Goal: Use online tool/utility: Utilize a website feature to perform a specific function

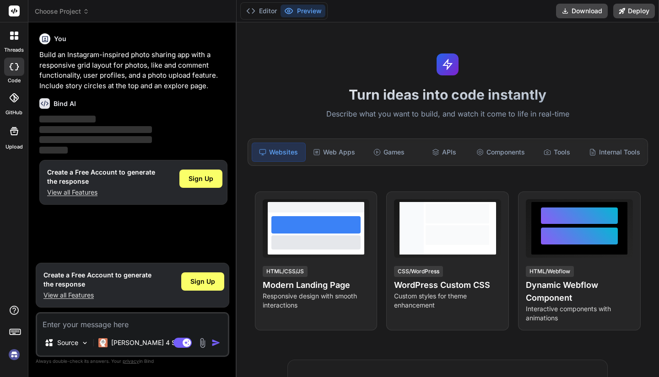
click at [15, 357] on img at bounding box center [14, 355] width 16 height 16
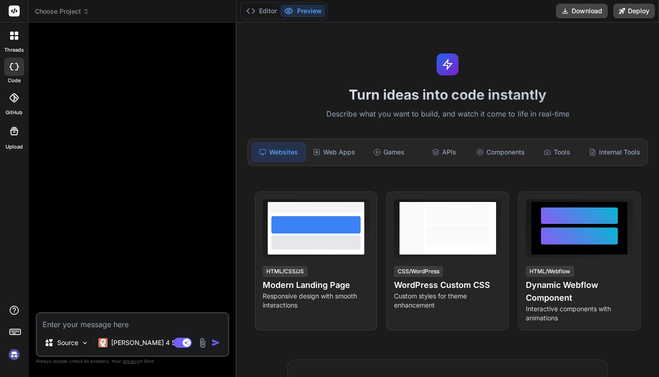
type textarea "x"
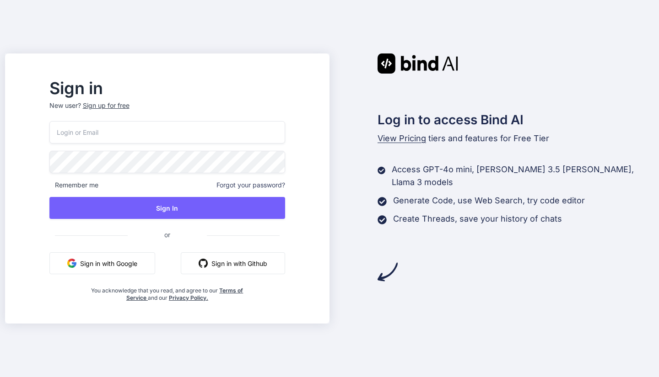
click at [159, 130] on input "email" at bounding box center [167, 132] width 236 height 22
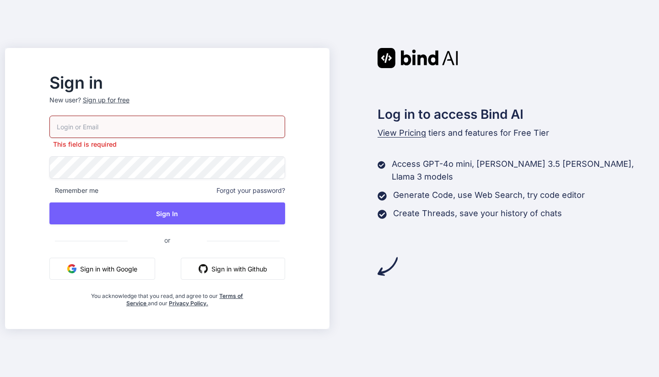
type input "registrazioni@anybyte.it"
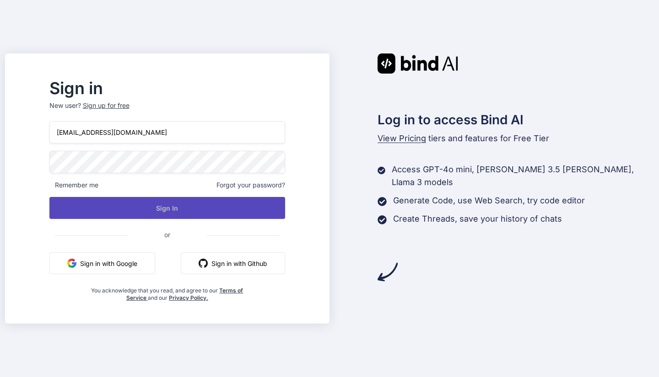
click at [184, 212] on button "Sign In" at bounding box center [167, 208] width 236 height 22
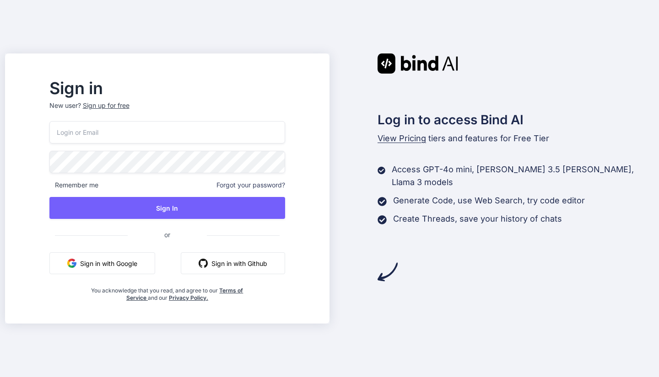
click at [395, 285] on div "Log in to access Bind AI View Pricing tiers and features for Free Tier Access G…" at bounding box center [491, 189] width 324 height 270
click at [203, 121] on p "New user? Sign up for free" at bounding box center [167, 111] width 236 height 20
click at [199, 123] on input "email" at bounding box center [167, 132] width 236 height 22
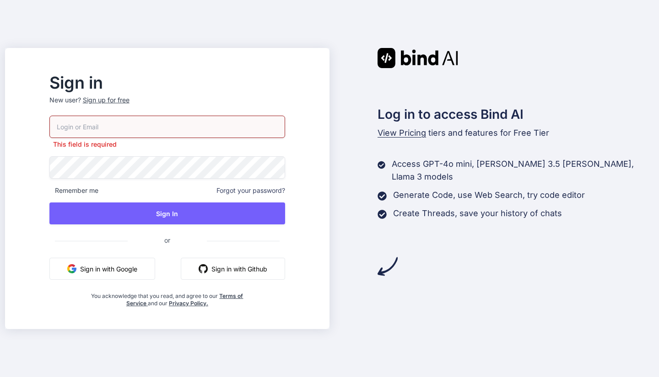
type input "registrazioni@anybyte.it"
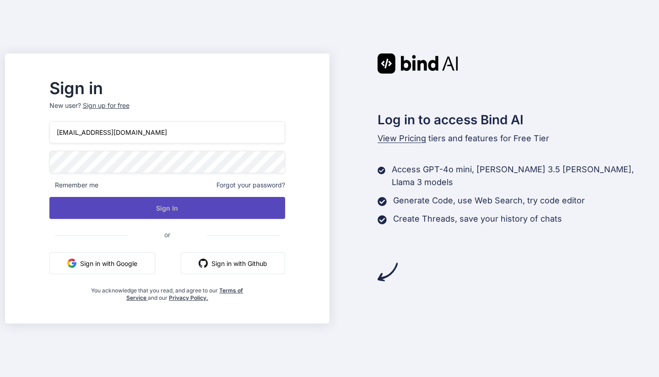
click at [174, 208] on button "Sign In" at bounding box center [167, 208] width 236 height 22
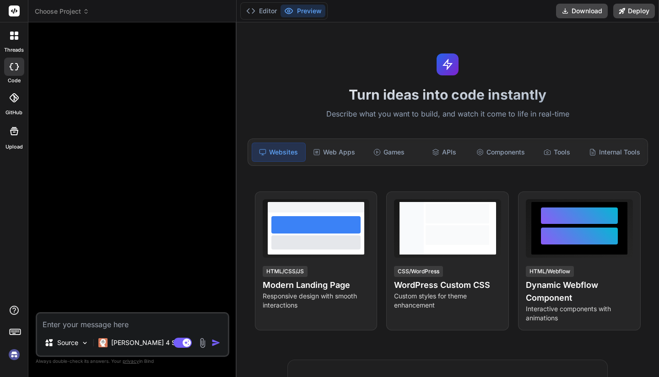
type textarea "x"
click at [78, 16] on header "Choose Project Created with Pixso." at bounding box center [132, 11] width 208 height 22
click at [75, 15] on span "Choose Project" at bounding box center [62, 11] width 54 height 9
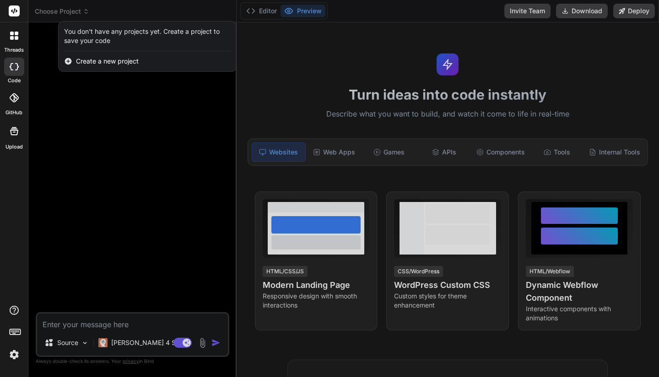
click at [52, 112] on div at bounding box center [329, 188] width 659 height 377
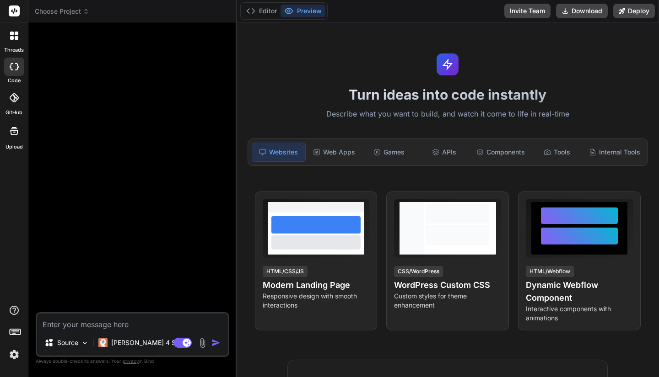
click at [82, 320] on textarea at bounding box center [132, 322] width 191 height 16
click at [10, 359] on img at bounding box center [14, 355] width 16 height 16
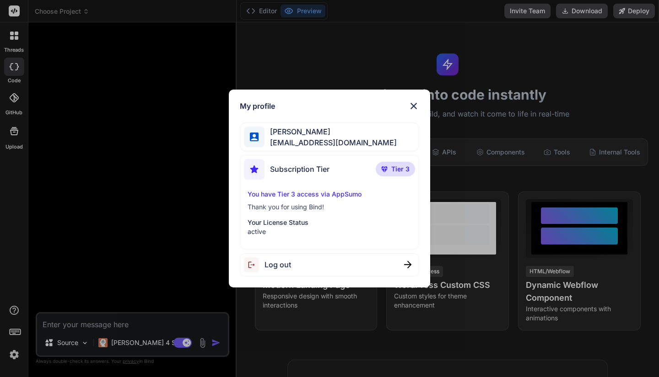
click at [163, 155] on div "My profile [PERSON_NAME] [EMAIL_ADDRESS][DOMAIN_NAME] Subscription Tier Tier 3 …" at bounding box center [329, 188] width 659 height 377
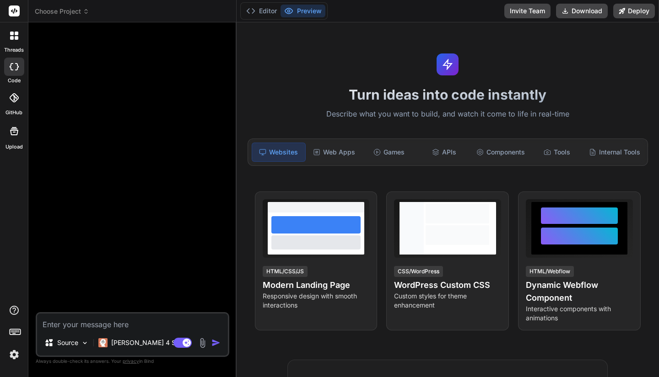
click at [138, 317] on textarea at bounding box center [132, 322] width 191 height 16
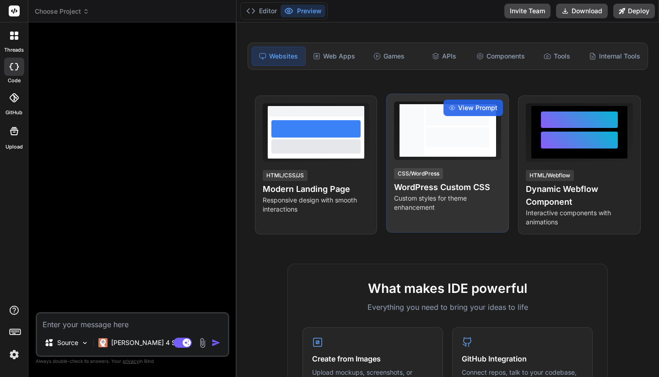
scroll to position [96, 0]
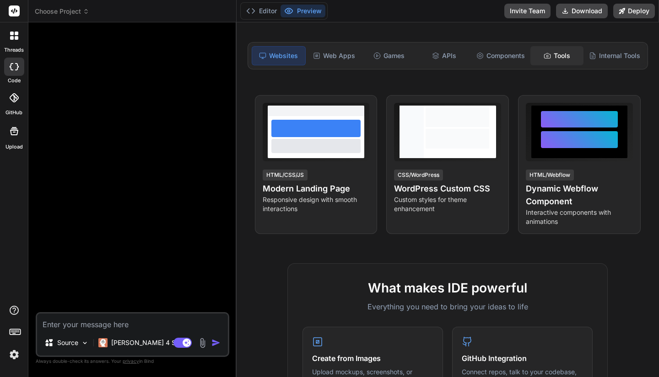
click at [562, 60] on div "Tools" at bounding box center [556, 55] width 53 height 19
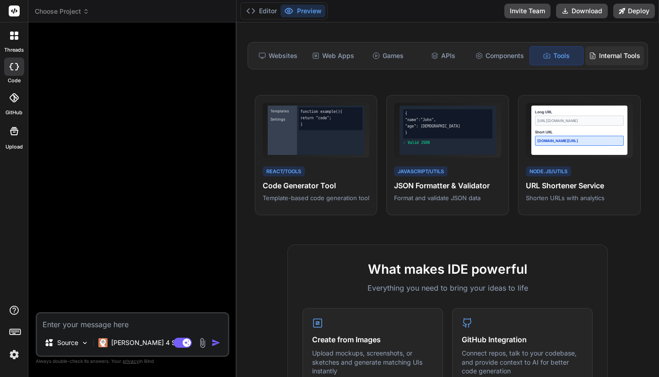
click at [601, 53] on div "Internal Tools" at bounding box center [614, 55] width 59 height 19
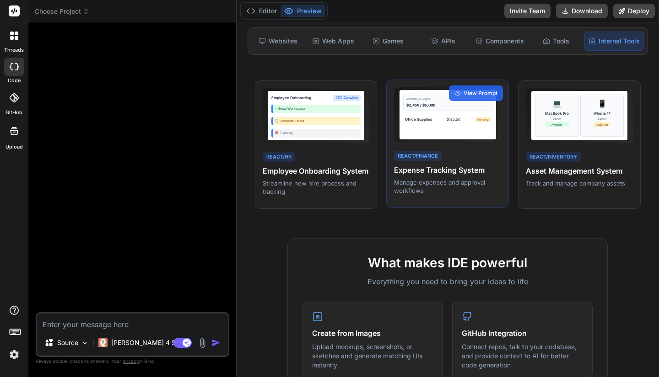
scroll to position [0, 0]
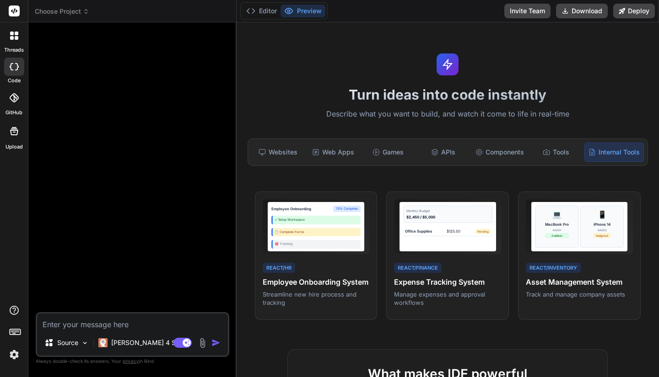
click at [132, 323] on textarea at bounding box center [132, 322] width 191 height 16
type textarea "w"
type textarea "x"
type textarea "we"
type textarea "x"
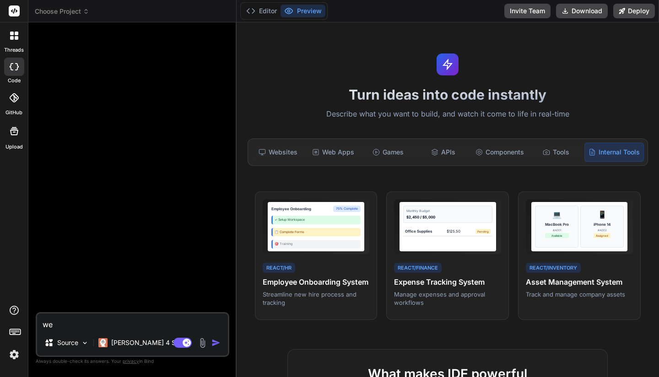
type textarea "web"
type textarea "x"
type textarea "weba"
type textarea "x"
type textarea "webap"
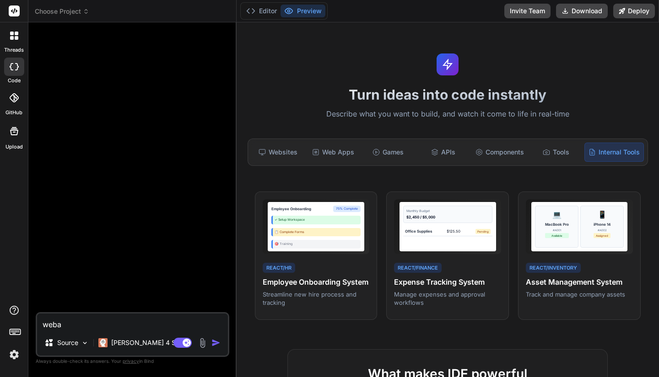
type textarea "x"
type textarea "webapp"
type textarea "x"
type textarea "webapp"
type textarea "x"
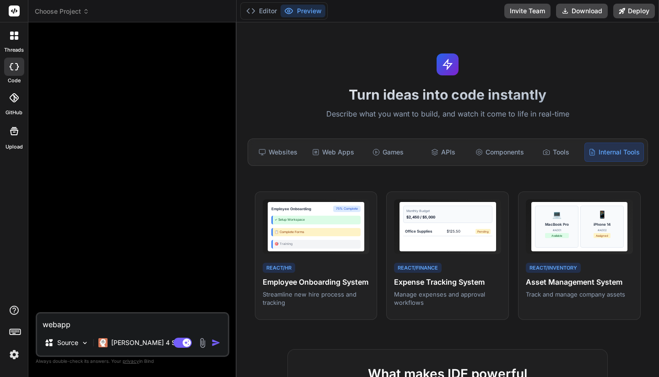
type textarea "webapp p"
type textarea "x"
type textarea "webapp pe"
type textarea "x"
type textarea "webapp per"
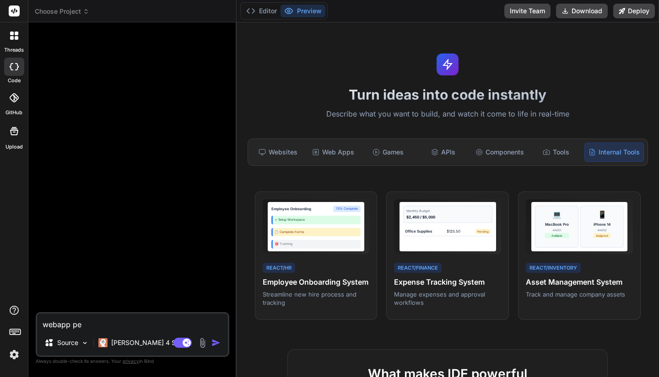
type textarea "x"
type textarea "webapp per"
type textarea "x"
type textarea "webapp per i"
type textarea "x"
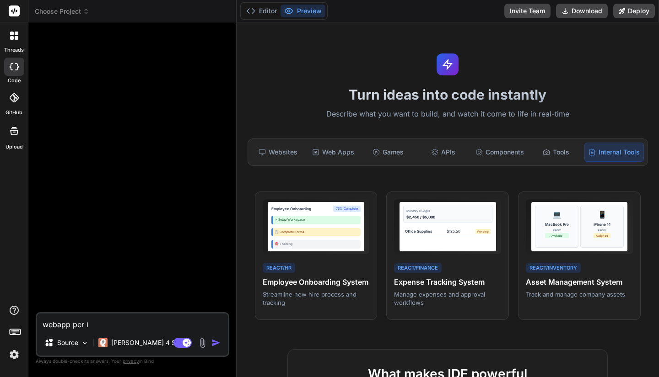
type textarea "webapp per il"
type textarea "x"
type textarea "webapp per il"
type textarea "x"
type textarea "webapp per il c"
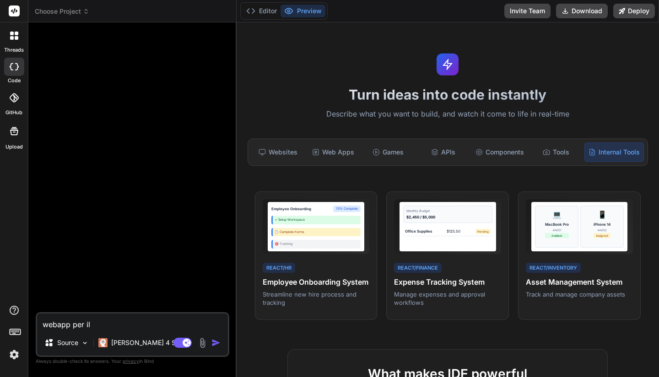
type textarea "x"
type textarea "webapp per il co"
type textarea "x"
type textarea "webapp per il con"
type textarea "x"
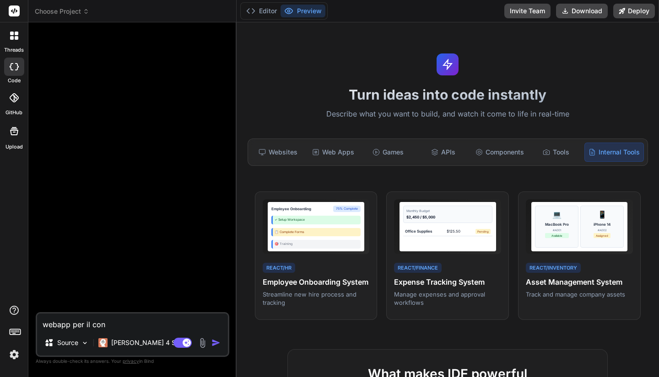
type textarea "webapp per il cont"
type textarea "x"
type textarea "webapp per il contr"
type textarea "x"
type textarea "webapp per il contro"
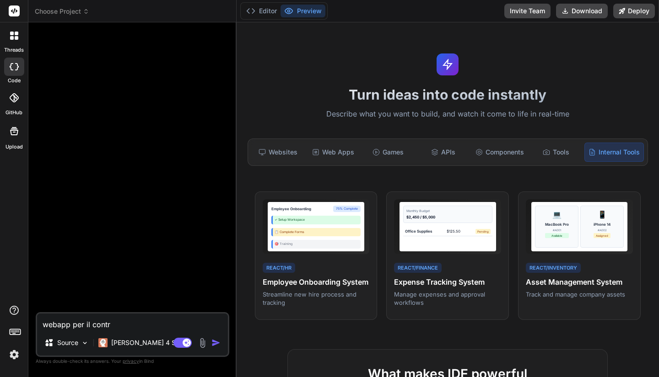
type textarea "x"
type textarea "webapp per il control"
type textarea "x"
type textarea "webapp per il controll"
type textarea "x"
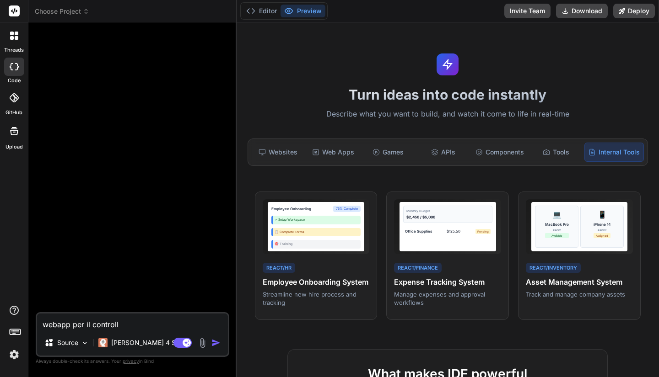
type textarea "webapp per il controllo"
type textarea "x"
type textarea "webapp per il controllo"
type textarea "x"
type textarea "webapp per il controllo d"
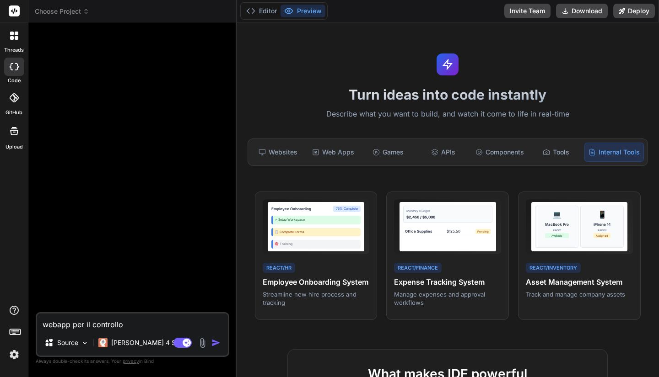
type textarea "x"
type textarea "webapp per il controllo de"
type textarea "x"
type textarea "webapp per il controllo dei"
type textarea "x"
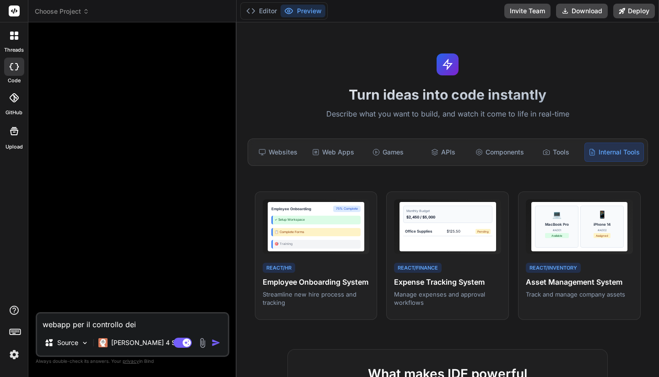
type textarea "webapp per il controllo dei"
type textarea "x"
type textarea "webapp per il controllo dei v"
type textarea "x"
type textarea "webapp per il controllo dei vi"
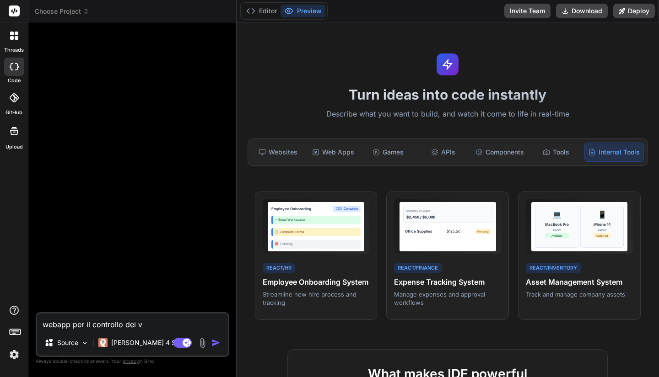
type textarea "x"
type textarea "webapp per il controllo dei via"
type textarea "x"
type textarea "webapp per il controllo dei viag"
type textarea "x"
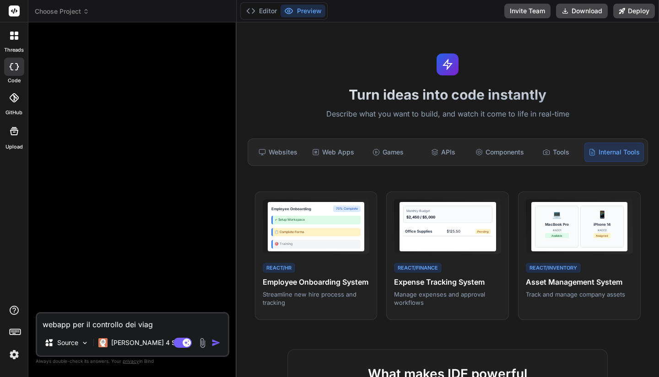
type textarea "webapp per il controllo dei viagg"
type textarea "x"
type textarea "webapp per il controllo dei viaggi"
type textarea "x"
type textarea "webapp per il controllo dei viaggi"
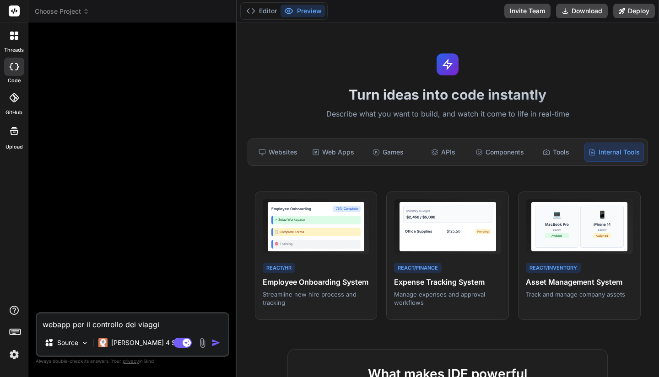
type textarea "x"
type textarea "webapp per il controllo dei viaggi t"
type textarea "x"
type textarea "webapp per il controllo dei viaggi te"
type textarea "x"
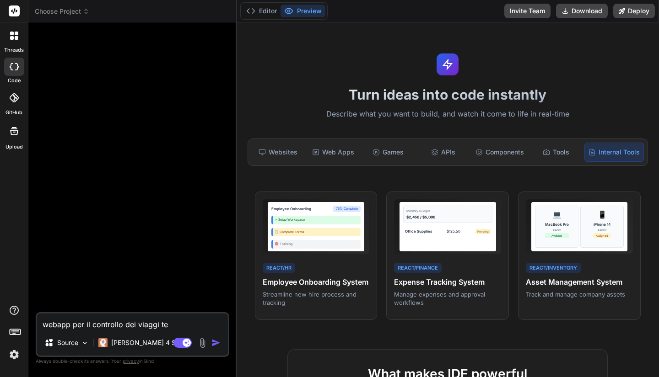
type textarea "webapp per il controllo dei viaggi tes"
type textarea "x"
type textarea "webapp per il controllo dei viaggi tesl"
type textarea "x"
type textarea "webapp per il controllo dei viaggi tesla"
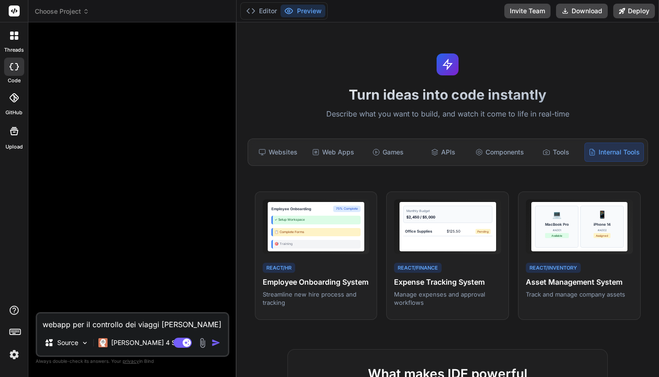
type textarea "x"
type textarea "webapp per il controllo dei viaggi tesla"
type textarea "x"
type textarea "webapp per il controllo dei viaggi tesla e"
type textarea "x"
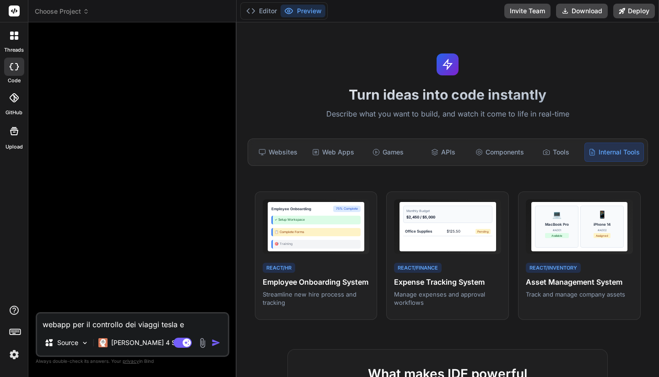
type textarea "webapp per il controllo dei viaggi tesla e"
type textarea "x"
type textarea "webapp per il controllo dei viaggi tesla e e"
type textarea "x"
type textarea "webapp per il controllo dei viaggi tesla e es"
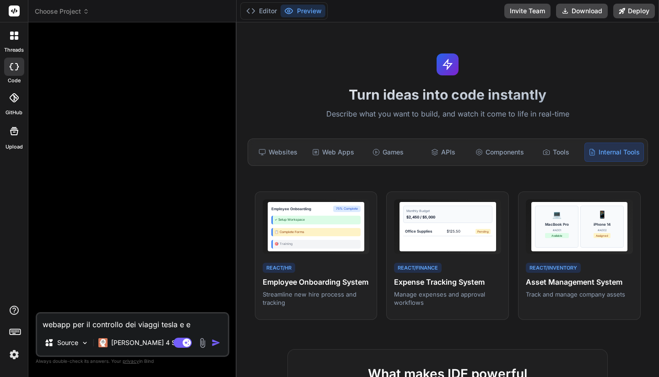
type textarea "x"
type textarea "webapp per il controllo dei viaggi tesla e esp"
type textarea "x"
type textarea "webapp per il controllo dei viaggi tesla e espo"
type textarea "x"
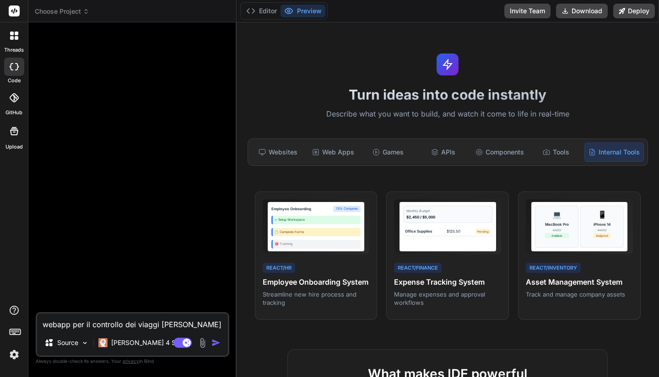
type textarea "webapp per il controllo dei viaggi tesla e espos"
type textarea "x"
type textarea "webapp per il controllo dei viaggi tesla e espo"
type textarea "x"
type textarea "webapp per il controllo dei viaggi tesla e espor"
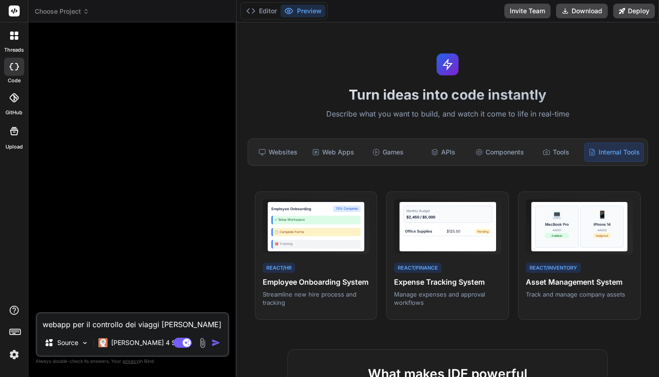
type textarea "x"
type textarea "webapp per il controllo dei viaggi tesla e esport"
type textarea "x"
type textarea "webapp per il controllo dei viaggi tesla e esporta"
type textarea "x"
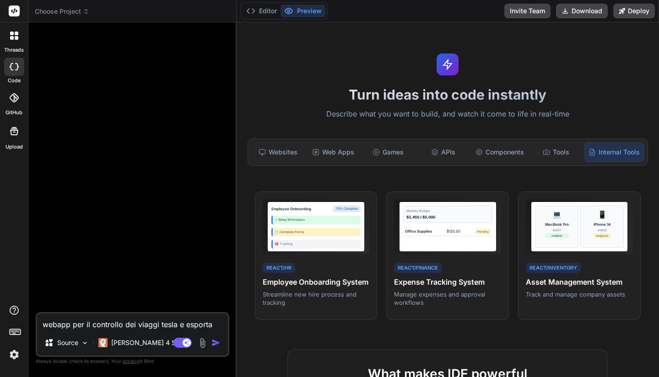
type textarea "webapp per il controllo dei viaggi tesla e esportaz"
type textarea "x"
type textarea "webapp per il controllo dei viaggi tesla e esportazi"
type textarea "x"
type textarea "webapp per il controllo dei viaggi tesla e esportazio"
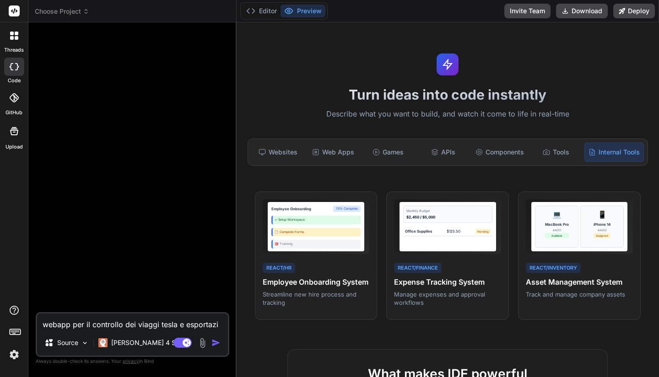
type textarea "x"
type textarea "webapp per il controllo dei viaggi tesla e esportazion"
type textarea "x"
type textarea "webapp per il controllo dei viaggi tesla e esportazione"
type textarea "x"
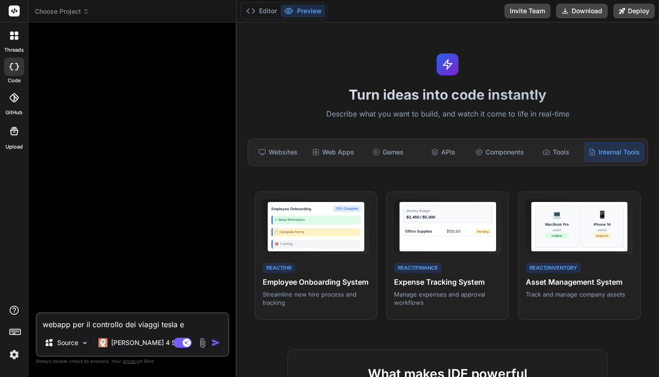
type textarea "webapp per il controllo dei viaggi tesla e esportazione"
type textarea "x"
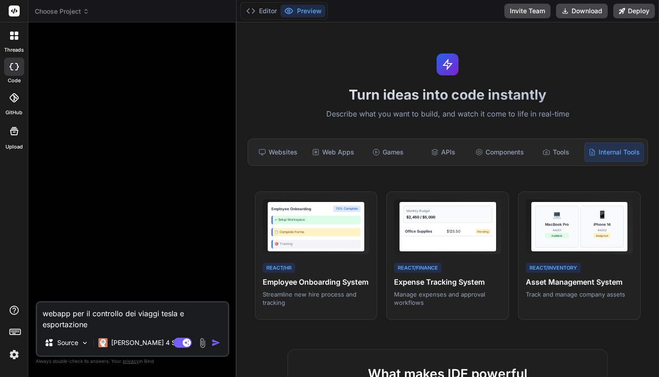
type textarea "webapp per il controllo dei viaggi tesla e esportazione d"
type textarea "x"
type textarea "webapp per il controllo dei viaggi tesla e esportazione de"
type textarea "x"
type textarea "webapp per il controllo dei viaggi tesla e esportazione dei"
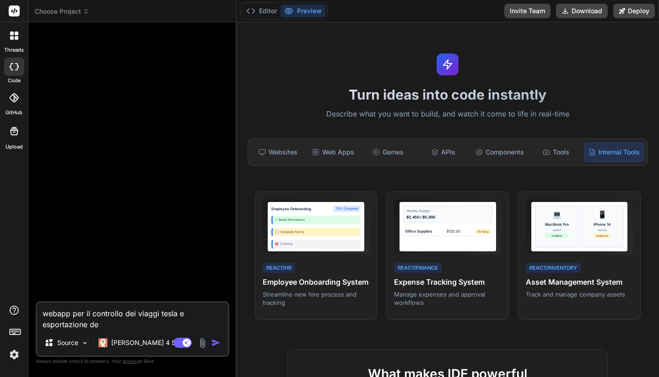
type textarea "x"
type textarea "webapp per il controllo dei viaggi tesla e esportazione dei"
type textarea "x"
type textarea "webapp per il controllo dei viaggi tesla e esportazione dei t"
type textarea "x"
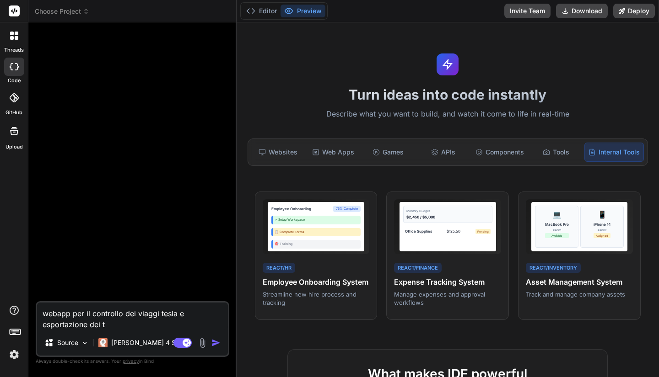
type textarea "webapp per il controllo dei viaggi tesla e esportazione dei"
type textarea "x"
type textarea "webapp per il controllo dei viaggi tesla e esportazione dei d"
type textarea "x"
type textarea "webapp per il controllo dei viaggi tesla e esportazione dei da"
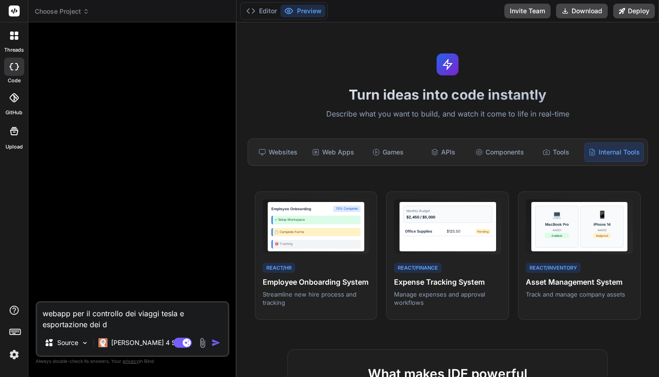
type textarea "x"
type textarea "webapp per il controllo dei viaggi tesla e esportazione dei dat"
type textarea "x"
type textarea "webapp per il controllo dei viaggi tesla e esportazione dei dati"
type textarea "x"
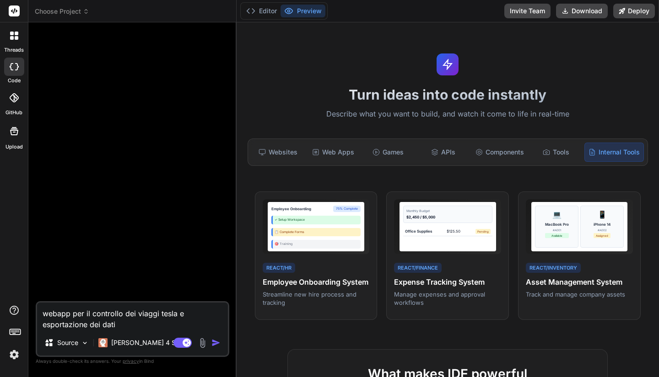
type textarea "webapp per il controllo dei viaggi tesla e esportazione dei dati"
type textarea "x"
type textarea "webapp per il controllo dei viaggi tesla e esportazione dei dati p"
type textarea "x"
type textarea "webapp per il controllo dei viaggi tesla e esportazione dei dati pe"
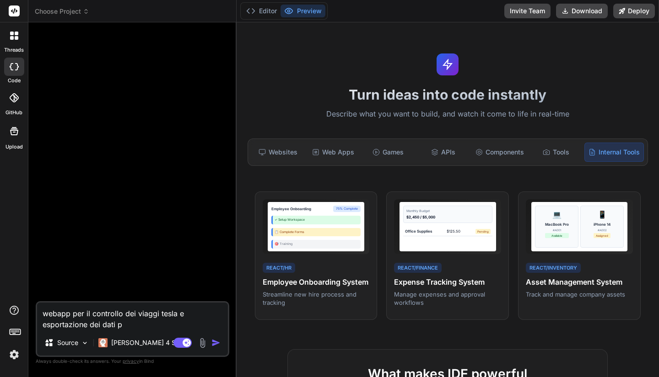
type textarea "x"
type textarea "webapp per il controllo dei viaggi tesla e esportazione dei dati per"
type textarea "x"
type textarea "webapp per il controllo dei viaggi tesla e esportazione dei dati per"
type textarea "x"
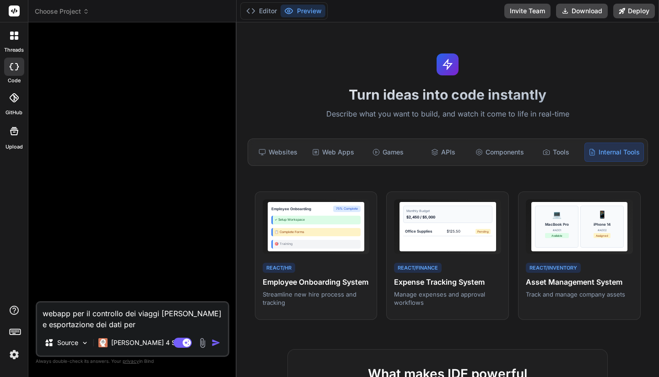
type textarea "webapp per il controllo dei viaggi tesla e esportazione dei dati per l"
type textarea "x"
type textarea "webapp per il controllo dei viaggi tesla e esportazione dei dati per la"
type textarea "x"
type textarea "webapp per il controllo dei viaggi tesla e esportazione dei dati per la"
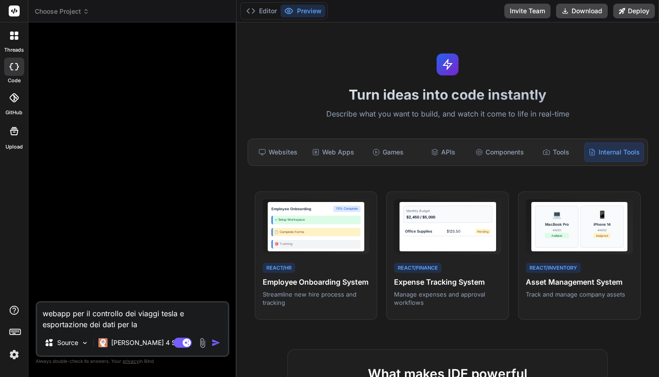
type textarea "x"
type textarea "webapp per il controllo dei viaggi tesla e esportazione dei dati per la c"
type textarea "x"
type textarea "webapp per il controllo dei viaggi tesla e esportazione dei dati per la co"
type textarea "x"
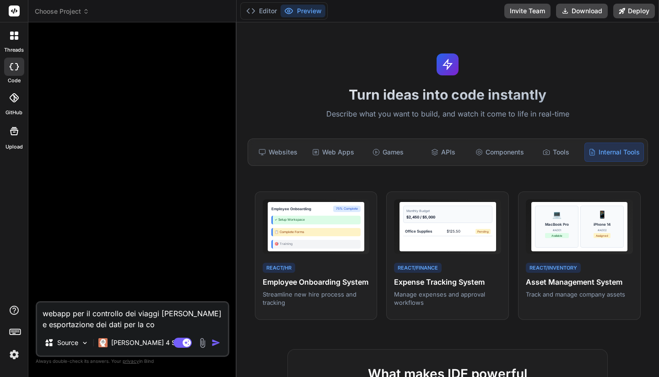
type textarea "webapp per il controllo dei viaggi tesla e esportazione dei dati per la com"
type textarea "x"
type textarea "webapp per il controllo dei viaggi tesla e esportazione dei dati per la comp"
type textarea "x"
type textarea "webapp per il controllo dei viaggi tesla e esportazione dei dati per la compi"
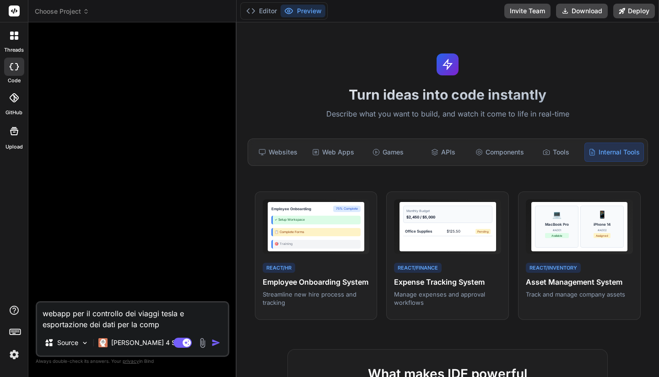
type textarea "x"
type textarea "webapp per il controllo dei viaggi tesla e esportazione dei dati per la compil"
type textarea "x"
type textarea "webapp per il controllo dei viaggi tesla e esportazione dei dati per la compila"
type textarea "x"
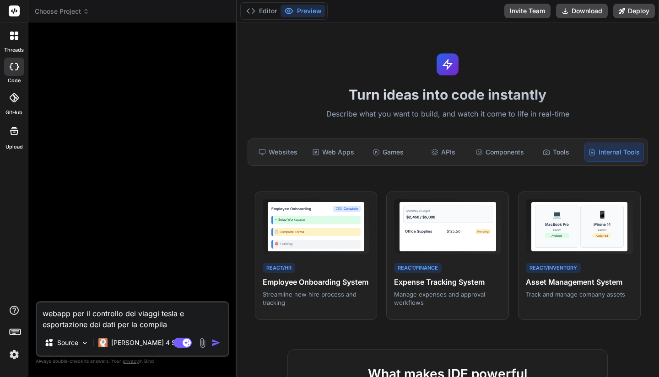
type textarea "webapp per il controllo dei viaggi tesla e esportazione dei dati per la compilaz"
type textarea "x"
type textarea "webapp per il controllo dei viaggi tesla e esportazione dei dati per la compila…"
type textarea "x"
type textarea "webapp per il controllo dei viaggi tesla e esportazione dei dati per la compila…"
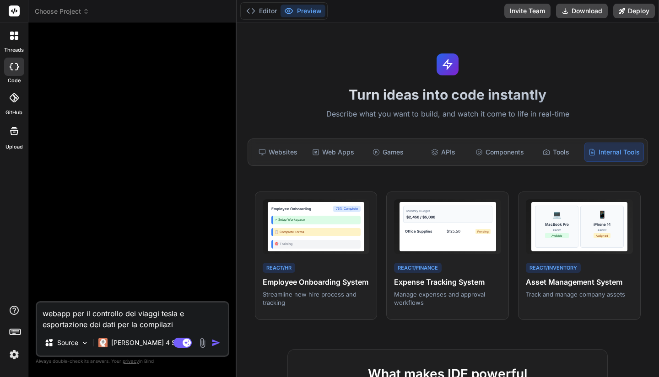
type textarea "x"
type textarea "webapp per il controllo dei viaggi tesla e esportazione dei dati per la compila…"
type textarea "x"
type textarea "webapp per il controllo dei viaggi tesla e esportazione dei dati per la compila…"
type textarea "x"
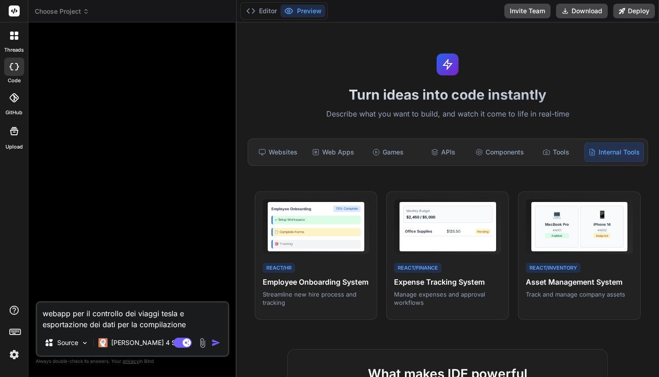
type textarea "webapp per il controllo dei viaggi tesla e esportazione dei dati per la compila…"
type textarea "x"
type textarea "webapp per il controllo dei viaggi tesla e esportazione dei dati per la compila…"
type textarea "x"
type textarea "webapp per il controllo dei viaggi tesla e esportazione dei dati per la compila…"
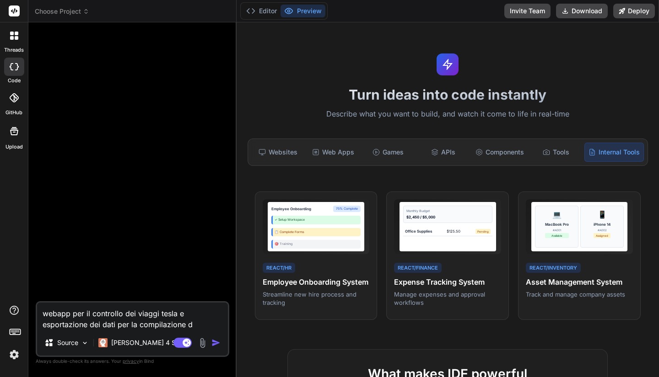
type textarea "x"
type textarea "webapp per il controllo dei viaggi tesla e esportazione dei dati per la compila…"
type textarea "x"
type textarea "webapp per il controllo dei viaggi tesla e esportazione dei dati per la compila…"
type textarea "x"
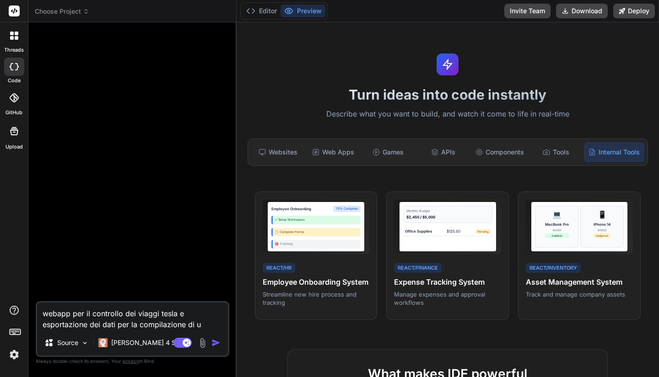
type textarea "webapp per il controllo dei viaggi tesla e esportazione dei dati per la compila…"
type textarea "x"
type textarea "webapp per il controllo dei viaggi tesla e esportazione dei dati per la compila…"
type textarea "x"
type textarea "webapp per il controllo dei viaggi tesla e esportazione dei dati per la compila…"
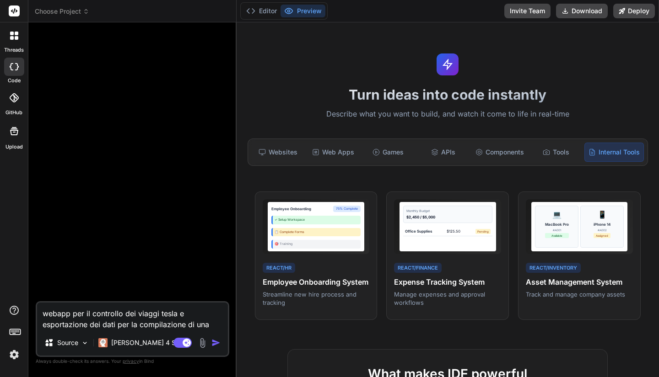
type textarea "x"
type textarea "webapp per il controllo dei viaggi tesla e esportazione dei dati per la compila…"
type textarea "x"
type textarea "webapp per il controllo dei viaggi tesla e esportazione dei dati per la compila…"
type textarea "x"
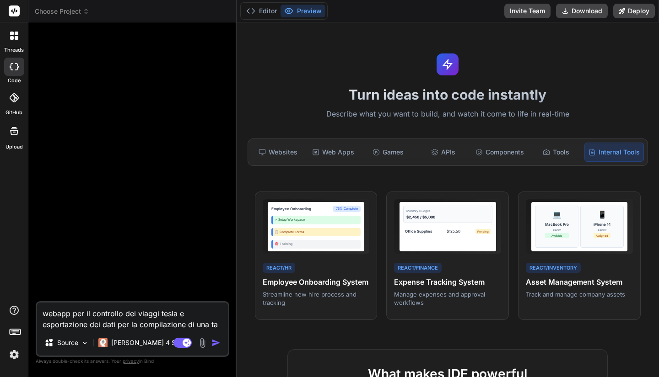
type textarea "webapp per il controllo dei viaggi tesla e esportazione dei dati per la compila…"
type textarea "x"
type textarea "webapp per il controllo dei viaggi tesla e esportazione dei dati per la compila…"
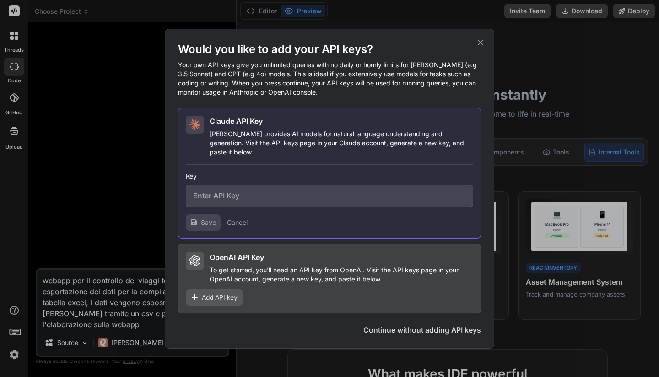
click at [214, 294] on span "Add API key" at bounding box center [220, 297] width 36 height 9
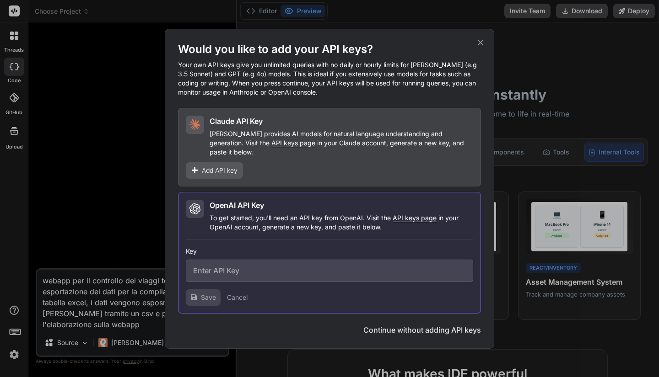
click at [232, 166] on span "Add API key" at bounding box center [220, 170] width 36 height 9
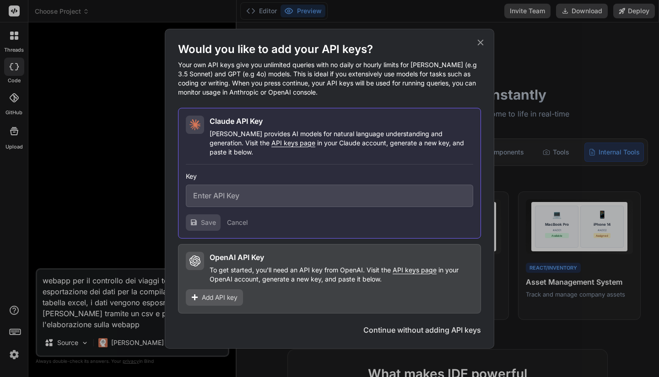
click at [246, 199] on input "text" at bounding box center [329, 196] width 287 height 22
paste input "sk-ant-api03-ArP1kIIl0zxVbXIm9czsVkJLuB4sZI82nH9A99UAXkwaZ7f2KbPD9ScNbMgGmif5at…"
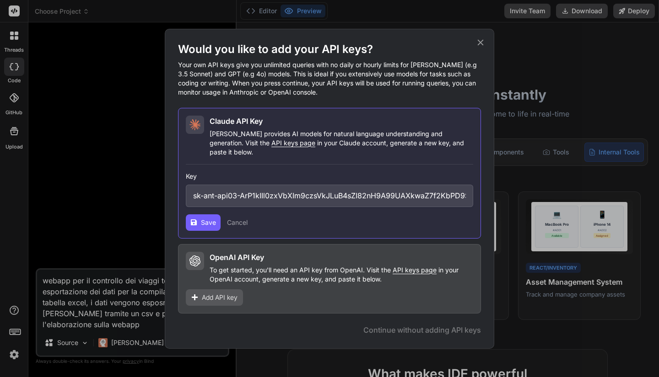
scroll to position [0, 189]
click at [191, 220] on icon at bounding box center [194, 223] width 6 height 6
click at [200, 218] on button "Save" at bounding box center [203, 222] width 35 height 16
click at [227, 295] on span "Add API key" at bounding box center [220, 297] width 36 height 9
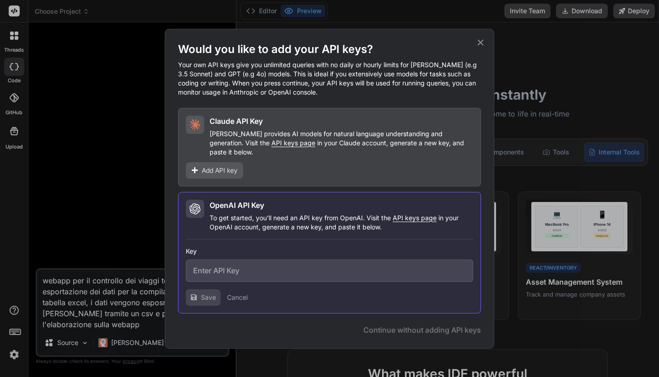
click at [314, 137] on p "Claude provides AI models for natural language understanding and generation. Vi…" at bounding box center [340, 142] width 263 height 27
click at [222, 166] on span "Add API key" at bounding box center [220, 170] width 36 height 9
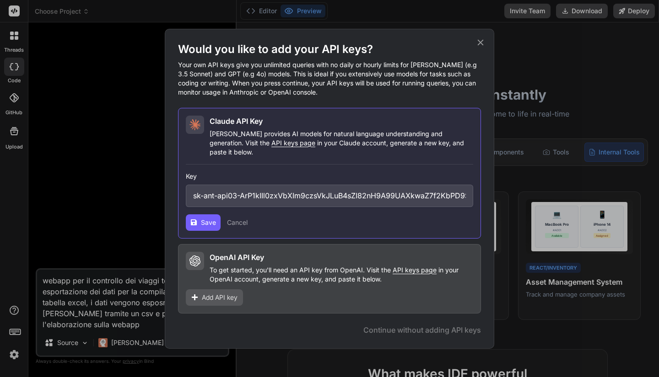
click at [208, 223] on button "Save" at bounding box center [203, 222] width 35 height 16
click at [271, 147] on span "API keys page" at bounding box center [293, 143] width 44 height 8
click at [234, 194] on input "sk-ant-api03-ArP1kIIl0zxVbXIm9czsVkJLuB4sZI82nH9A99UAXkwaZ7f2KbPD9ScNbMgGmif5at…" at bounding box center [329, 196] width 287 height 22
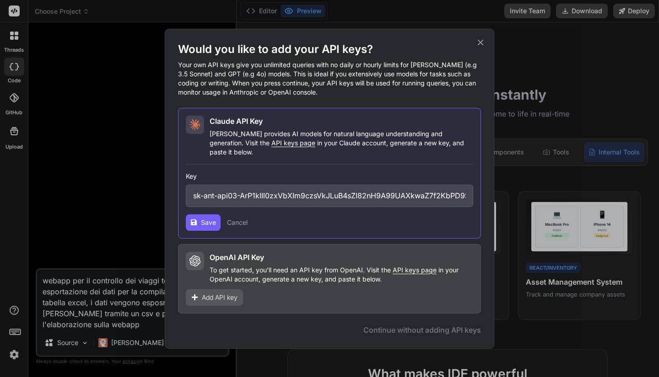
click at [202, 218] on span "Save" at bounding box center [208, 222] width 15 height 9
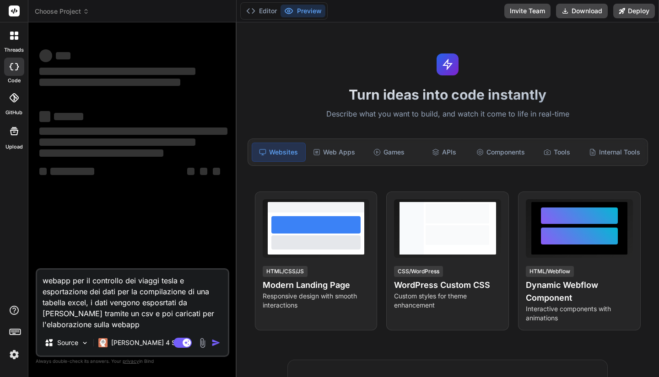
type textarea "x"
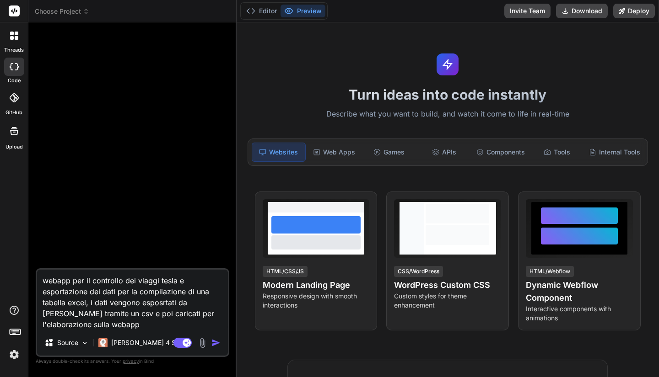
click at [217, 345] on img "button" at bounding box center [215, 342] width 9 height 9
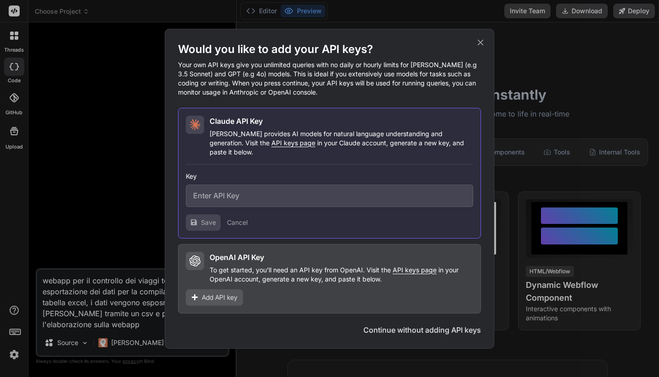
click at [274, 193] on input "text" at bounding box center [329, 196] width 287 height 22
paste input "sk-ant-api03-ArP1kIIl0zxVbXIm9czsVkJLuB4sZI82nH9A99UAXkwaZ7f2KbPD9ScNbMgGmif5at…"
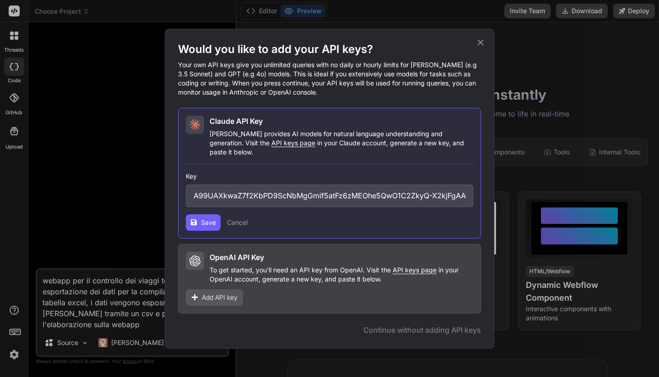
type input "sk-ant-api03-ArP1kIIl0zxVbXIm9czsVkJLuB4sZI82nH9A99UAXkwaZ7f2KbPD9ScNbMgGmif5at…"
click at [203, 221] on span "Save" at bounding box center [208, 222] width 15 height 9
click at [479, 47] on icon at bounding box center [480, 42] width 10 height 10
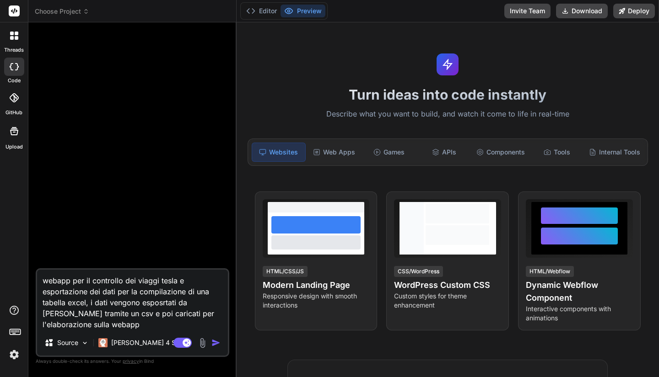
click at [17, 362] on img at bounding box center [14, 355] width 16 height 16
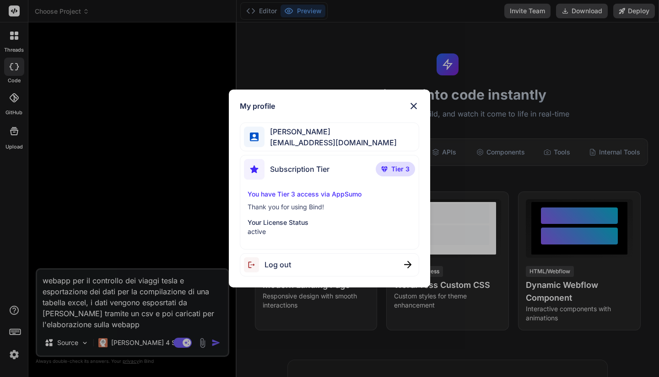
click at [90, 56] on div "My profile [PERSON_NAME] [EMAIL_ADDRESS][DOMAIN_NAME] Subscription Tier Tier 3 …" at bounding box center [329, 188] width 659 height 377
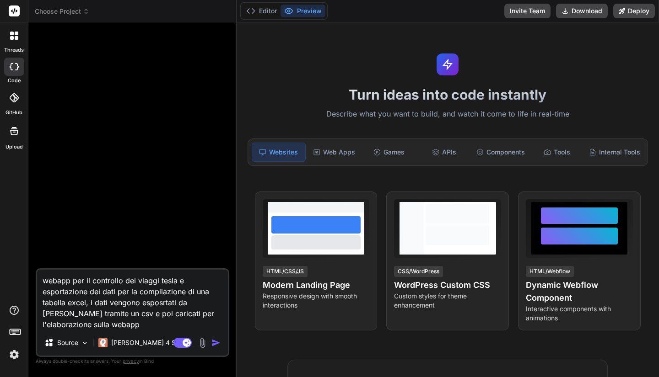
click at [319, 7] on button "Preview" at bounding box center [302, 11] width 45 height 13
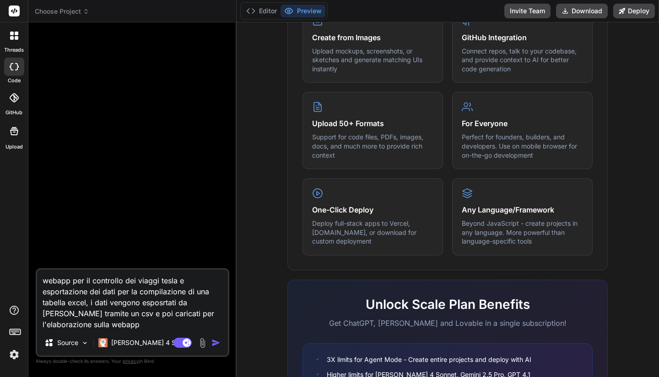
scroll to position [516, 0]
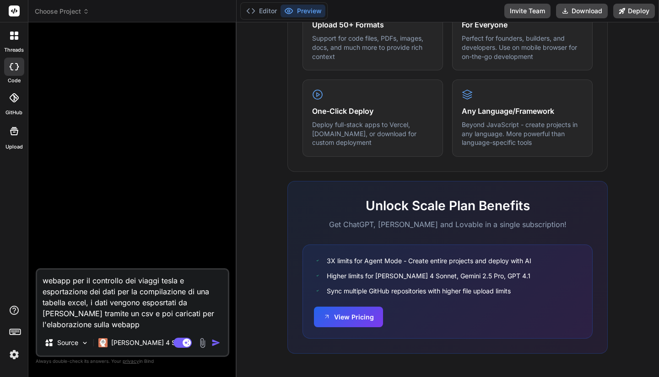
click at [215, 343] on img "button" at bounding box center [215, 342] width 9 height 9
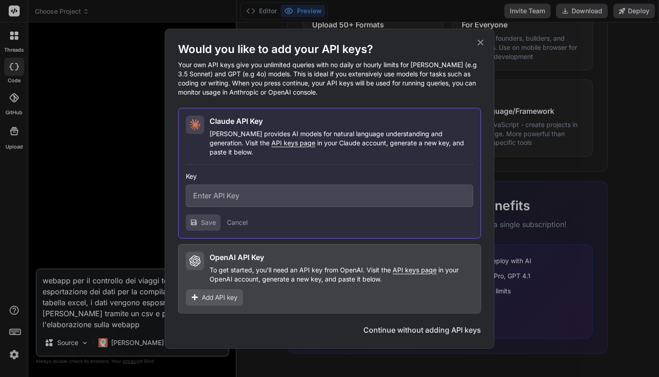
click at [275, 197] on input "text" at bounding box center [329, 196] width 287 height 22
paste input "sk-ant-api03-ArP1kIIl0zxVbXIm9czsVkJLuB4sZI82nH9A99UAXkwaZ7f2KbPD9ScNbMgGmif5at…"
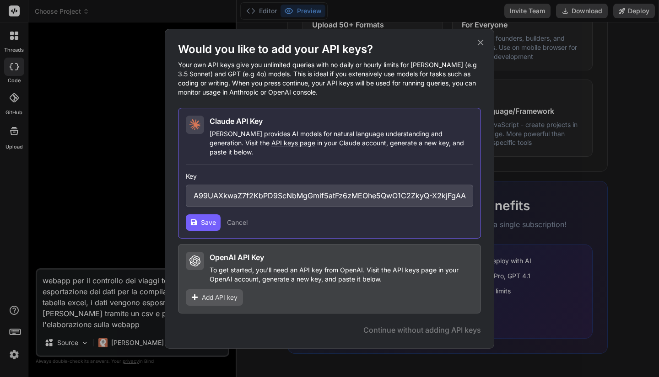
click at [198, 214] on button "Save" at bounding box center [203, 222] width 35 height 16
drag, startPoint x: 243, startPoint y: 191, endPoint x: 174, endPoint y: 188, distance: 69.1
click at [174, 188] on div "Would you like to add your API keys? Your own API keys give you unlimited queri…" at bounding box center [329, 189] width 329 height 320
click at [194, 214] on button "Save" at bounding box center [203, 222] width 35 height 16
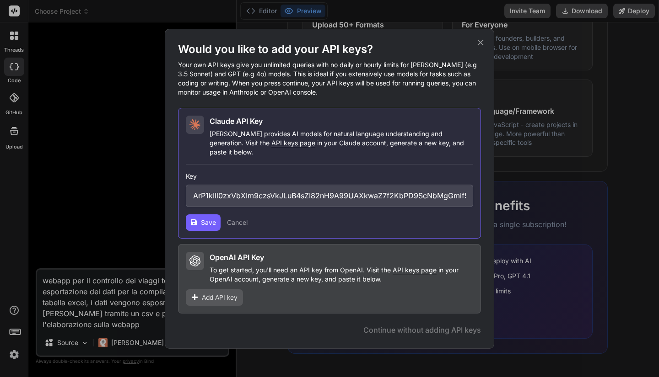
click at [248, 199] on input "ArP1kIIl0zxVbXIm9czsVkJLuB4sZI82nH9A99UAXkwaZ7f2KbPD9ScNbMgGmif5atFz6zMEOhe5QwO…" at bounding box center [329, 196] width 287 height 22
paste input "sk-ant-api03-"
type input "sk-ant-api03-ArP1kIIl0zxVbXIm9czsVkJLuB4sZI82nH9A99UAXkwaZ7f2KbPD9ScNbMgGmif5at…"
click at [206, 224] on button "Save" at bounding box center [203, 222] width 35 height 16
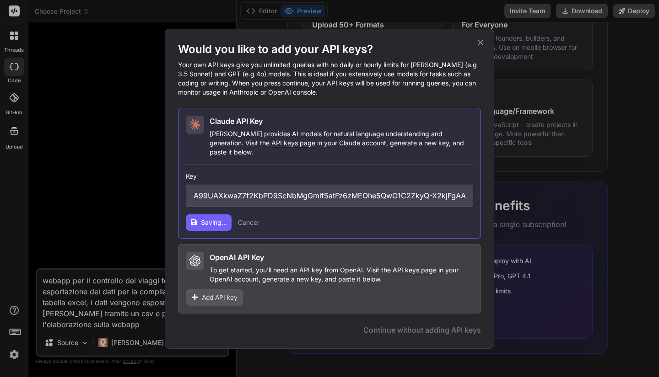
scroll to position [0, 0]
drag, startPoint x: 219, startPoint y: 191, endPoint x: 147, endPoint y: 203, distance: 72.4
click at [147, 203] on div "Would you like to add your API keys? Your own API keys give you unlimited queri…" at bounding box center [329, 188] width 659 height 377
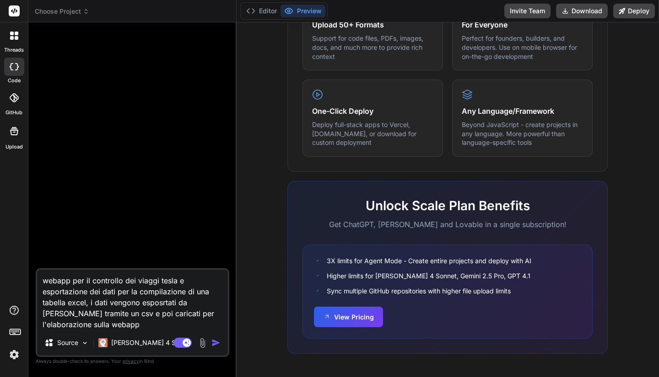
click at [217, 343] on img "button" at bounding box center [215, 342] width 9 height 9
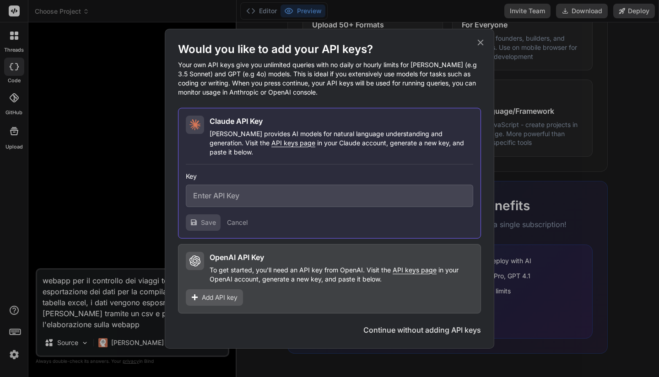
click at [215, 294] on span "Add API key" at bounding box center [220, 297] width 36 height 9
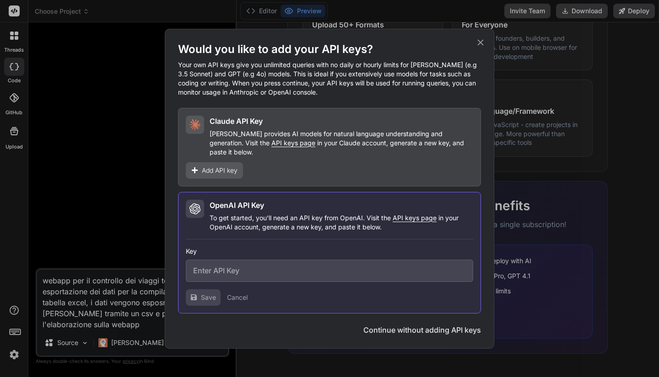
click at [247, 268] on input "text" at bounding box center [329, 271] width 287 height 22
paste input "sk-proj-YV2xgQKwnjTb8Omysh-4bfBBD49xsJyooSY927-vWWVwxknRRswgGbi9ZE_gdiawCM8vou9…"
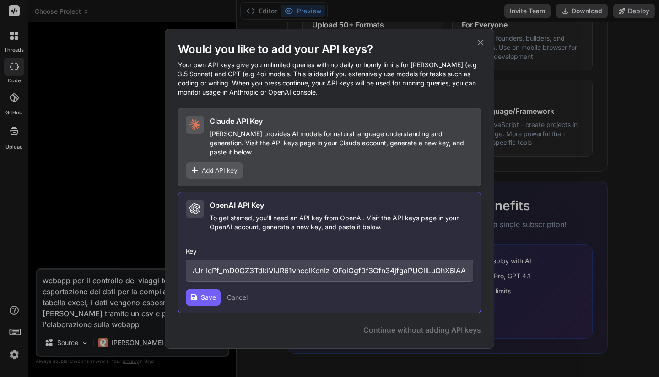
type input "sk-proj-YV2xgQKwnjTb8Omysh-4bfBBD49xsJyooSY927-vWWVwxknRRswgGbi9ZE_gdiawCM8vou9…"
click at [196, 289] on button "Save" at bounding box center [203, 297] width 35 height 16
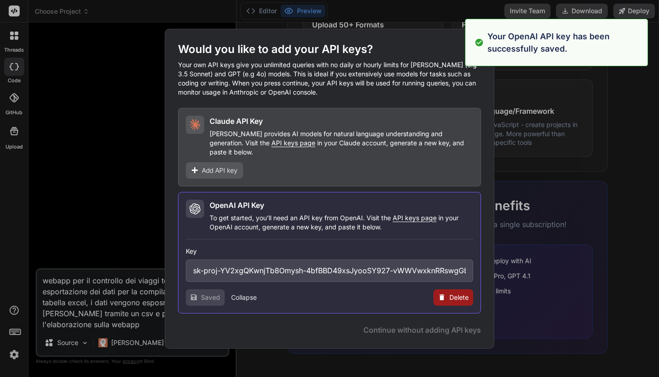
type textarea "x"
click at [455, 327] on span "Continue" at bounding box center [451, 330] width 32 height 11
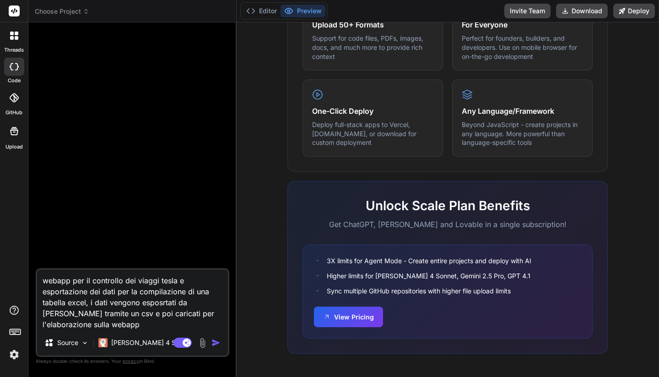
click at [217, 346] on img "button" at bounding box center [215, 342] width 9 height 9
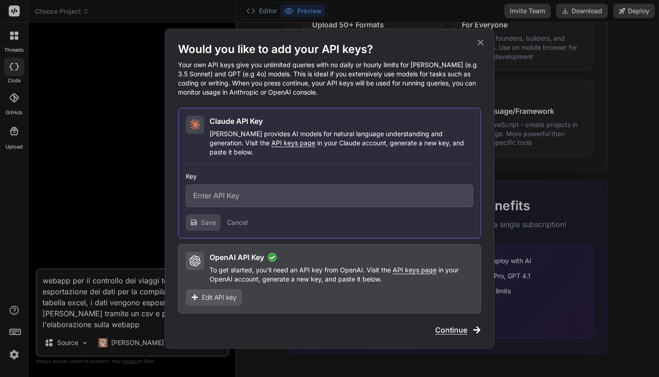
click at [290, 302] on div "OpenAI API Key To get started, you'll need an API key from OpenAI. Visit the AP…" at bounding box center [329, 279] width 303 height 70
click at [280, 193] on input "text" at bounding box center [329, 196] width 287 height 22
paste input "sk-ant-api03-JUF3XyVhUgPgYCXDG3s7UlpSdYeZH7WIis5jBiz3D6ruW6nmxLtIXlIpS-pUJEpzj0…"
type input "sk-ant-api03-JUF3XyVhUgPgYCXDG3s7UlpSdYeZH7WIis5jBiz3D6ruW6nmxLtIXlIpS-pUJEpzj0…"
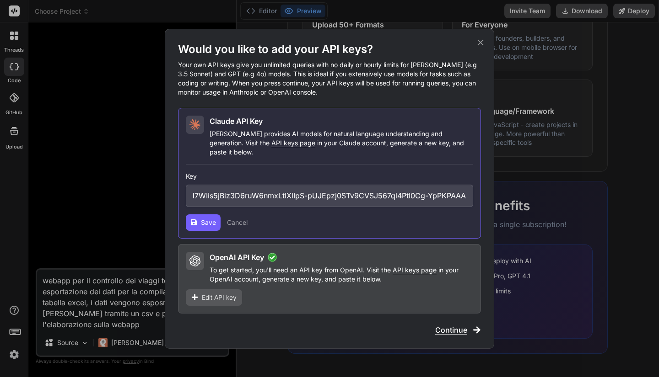
click at [206, 218] on span "Save" at bounding box center [208, 222] width 15 height 9
click at [459, 326] on span "Continue" at bounding box center [451, 330] width 32 height 11
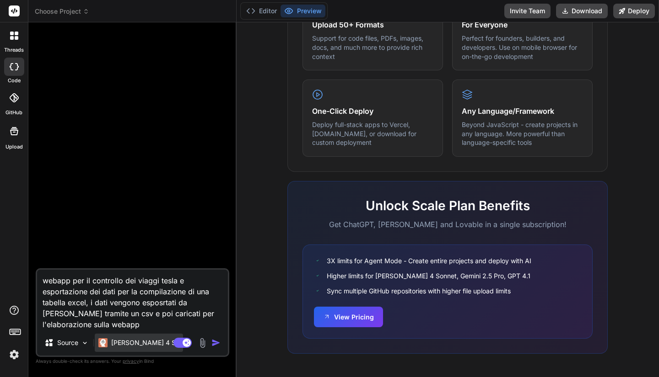
click at [131, 342] on p "[PERSON_NAME] 4 S.." at bounding box center [145, 342] width 68 height 9
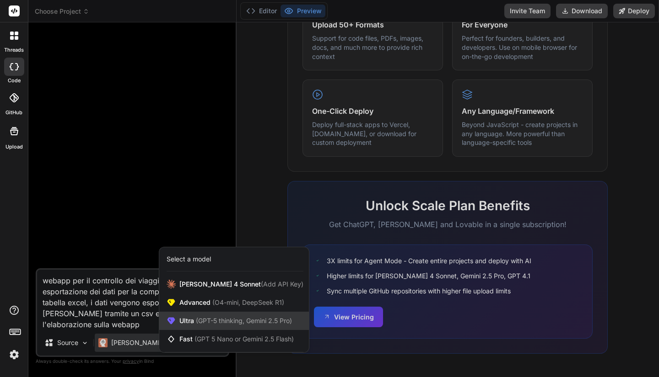
click at [246, 322] on span "(GPT-5 thinking, Gemini 2.5 Pro)" at bounding box center [243, 321] width 98 height 8
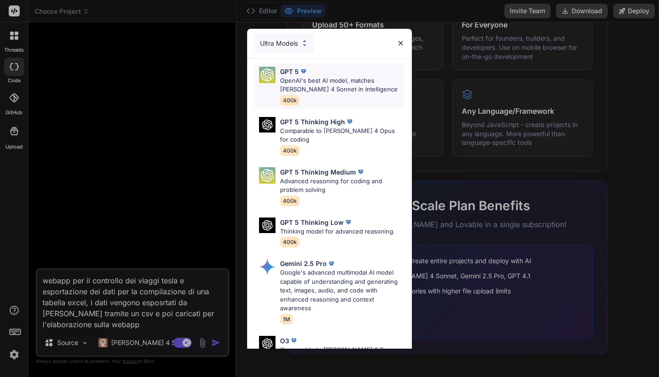
click at [353, 86] on p "OpenAI's best AI model, matches [PERSON_NAME] 4 Sonnet in Intelligence" at bounding box center [342, 85] width 124 height 18
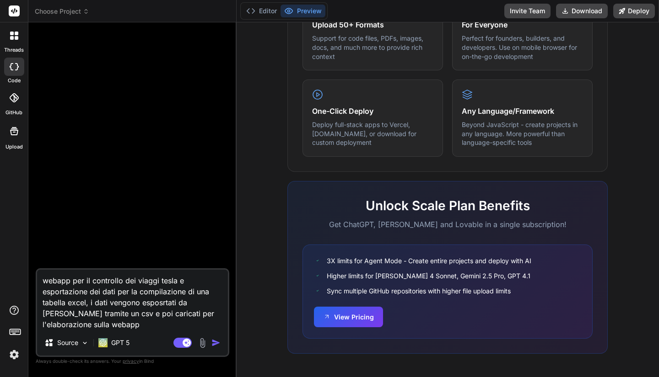
click at [215, 342] on img "button" at bounding box center [215, 342] width 9 height 9
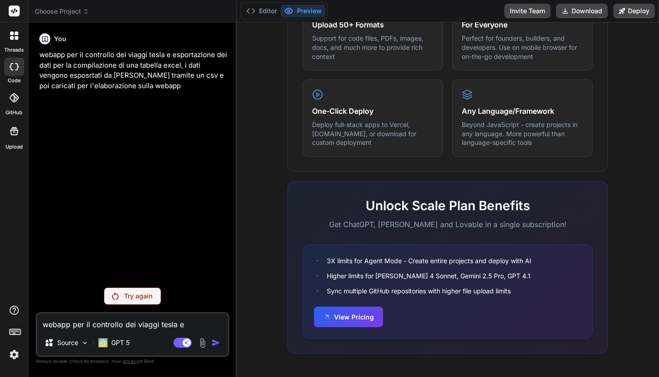
click at [155, 303] on div "Try again" at bounding box center [132, 296] width 57 height 17
click at [127, 341] on p "GPT 5" at bounding box center [120, 342] width 18 height 9
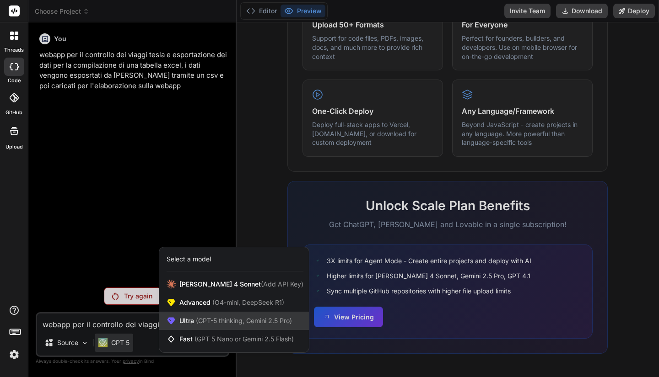
click at [214, 314] on div "Ultra (GPT-5 thinking, Gemini 2.5 Pro)" at bounding box center [234, 321] width 150 height 18
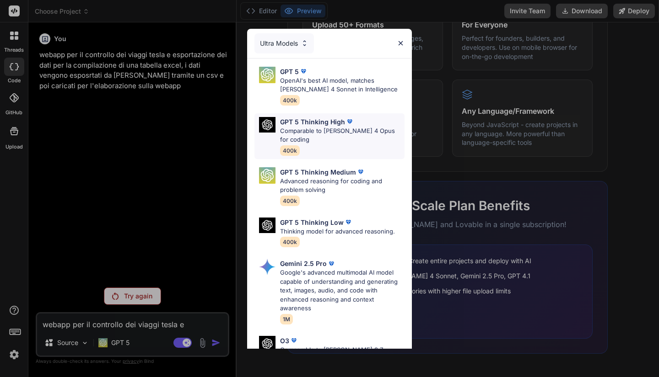
click at [307, 130] on p "Comparable to [PERSON_NAME] 4 Opus for coding" at bounding box center [342, 136] width 124 height 18
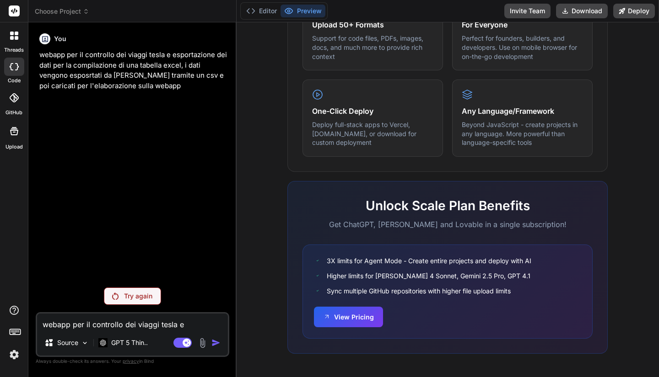
click at [139, 306] on div "You webapp per il controllo dei viaggi tesla e esportazione dei dati per la com…" at bounding box center [132, 203] width 193 height 347
click at [143, 297] on p "Try again" at bounding box center [138, 296] width 28 height 9
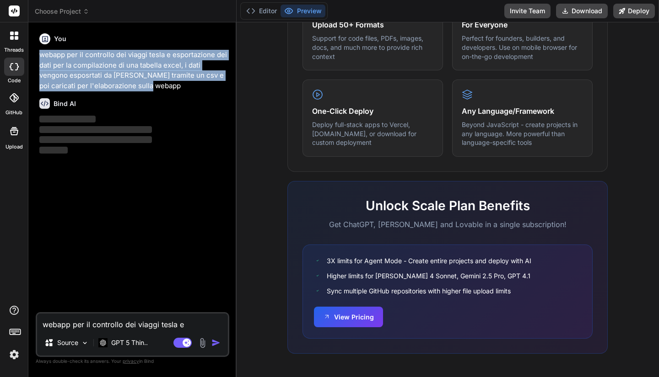
drag, startPoint x: 142, startPoint y: 87, endPoint x: 29, endPoint y: 51, distance: 119.0
click at [29, 51] on div "Bind AI Web Search Created with Pixso. Code Generator You webapp per il control…" at bounding box center [132, 199] width 208 height 354
copy p "webapp per il controllo dei viaggi tesla e esportazione dei dati per la compila…"
type textarea "x"
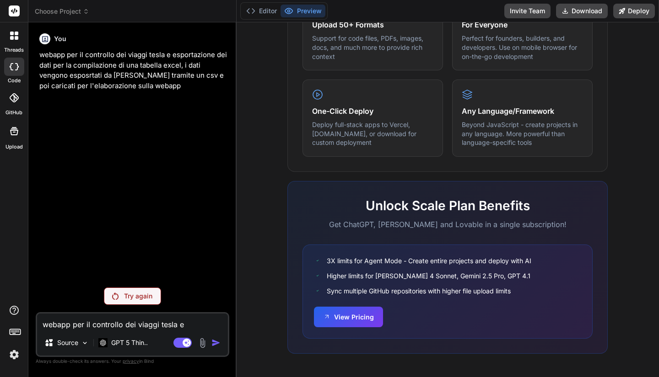
click at [70, 19] on header "Choose Project Created with Pixso." at bounding box center [132, 11] width 208 height 22
click at [76, 15] on span "Choose Project" at bounding box center [62, 11] width 54 height 9
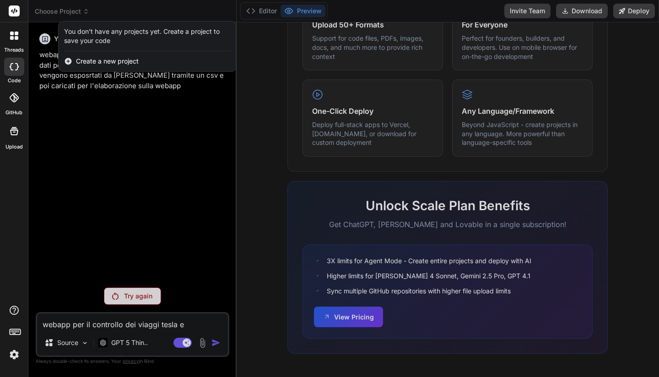
click at [98, 62] on span "Create a new project" at bounding box center [107, 61] width 63 height 9
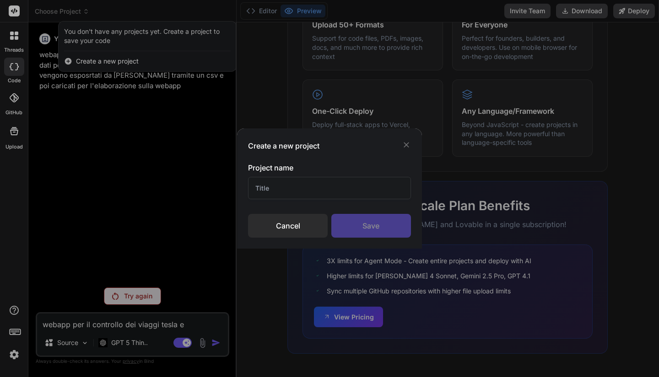
click at [284, 186] on input "text" at bounding box center [329, 188] width 162 height 22
type input "testtesla"
click at [377, 215] on div "Save" at bounding box center [371, 226] width 80 height 24
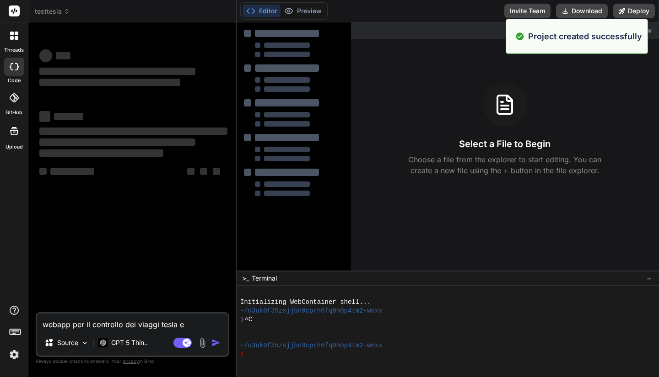
type textarea "x"
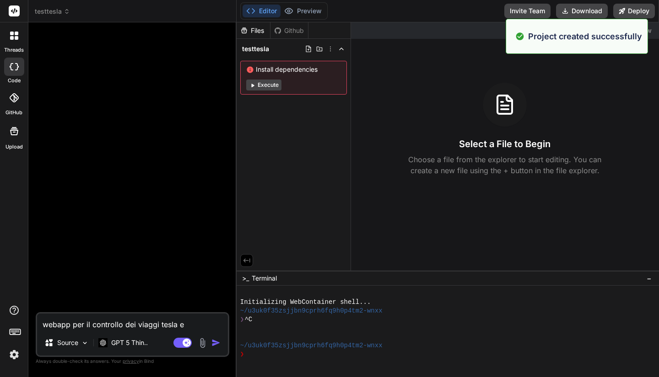
click at [95, 325] on textarea "webapp per il controllo dei viaggi tesla e esportazione dei dati per la compila…" at bounding box center [132, 322] width 191 height 16
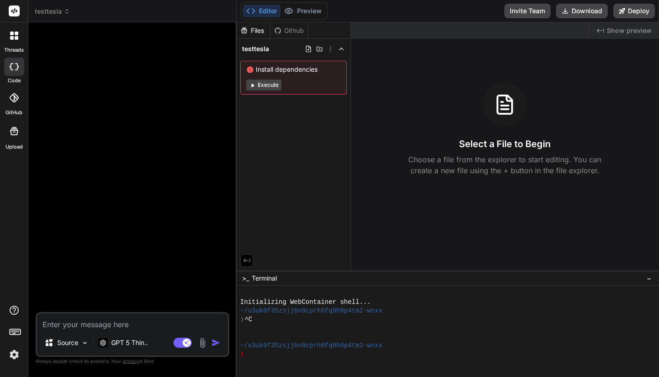
paste textarea "webapp per il controllo dei viaggi tesla e esportazione dei dati per la compila…"
type textarea "webapp per il controllo dei viaggi tesla e esportazione dei dati per la compila…"
type textarea "x"
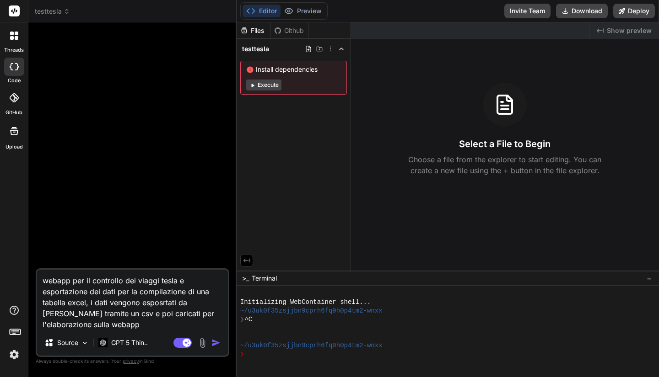
type textarea "webapp per il controllo dei viaggi tesla e esportazione dei dati per la compila…"
click at [220, 343] on button "button" at bounding box center [217, 342] width 13 height 9
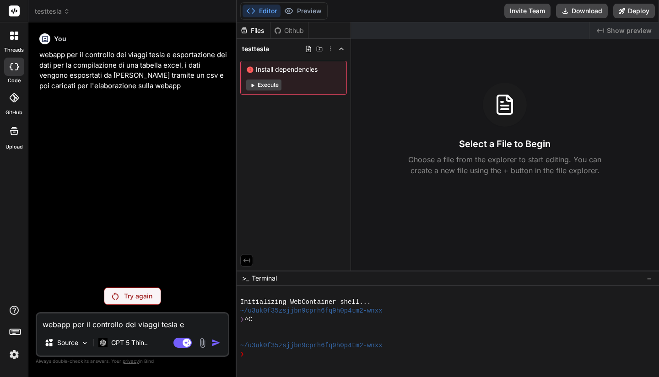
click at [141, 297] on p "Try again" at bounding box center [138, 296] width 28 height 9
click at [21, 39] on div at bounding box center [14, 35] width 19 height 19
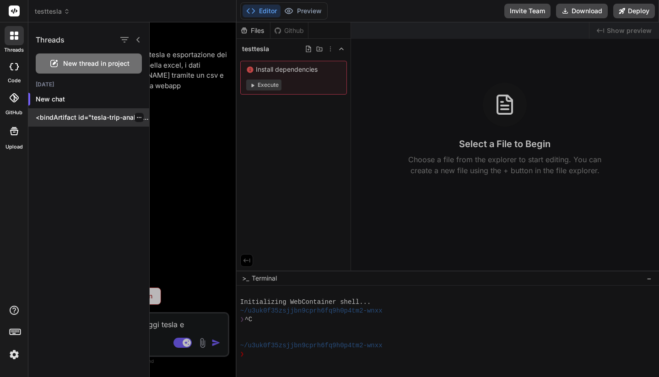
click at [78, 120] on p "<bindArtifact id="tesla-trip-analyzer" title="Tesla Trip Analyzer"> <bindAction…" at bounding box center [92, 117] width 113 height 9
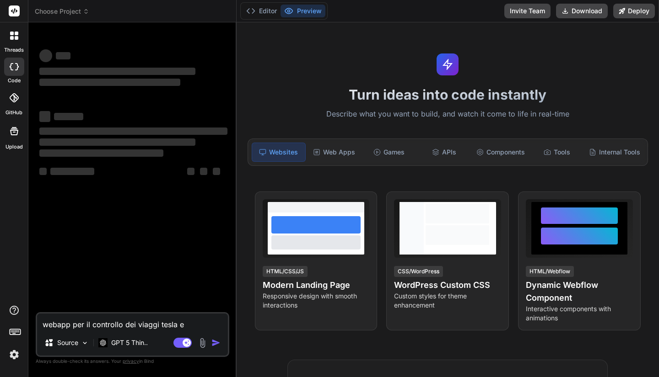
scroll to position [26, 0]
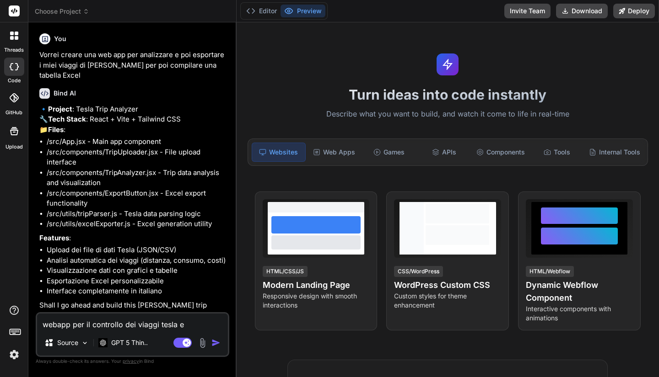
type textarea "x"
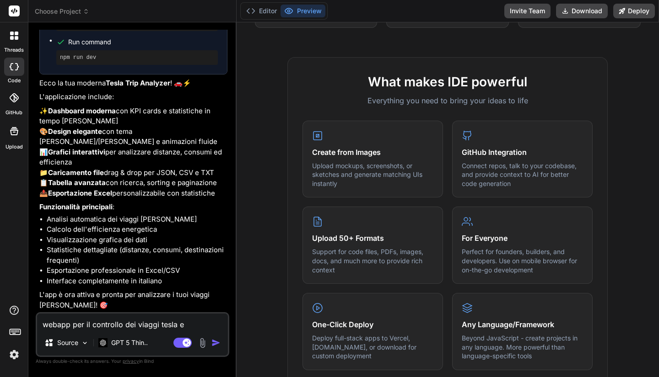
scroll to position [302, 0]
